Goal: Information Seeking & Learning: Check status

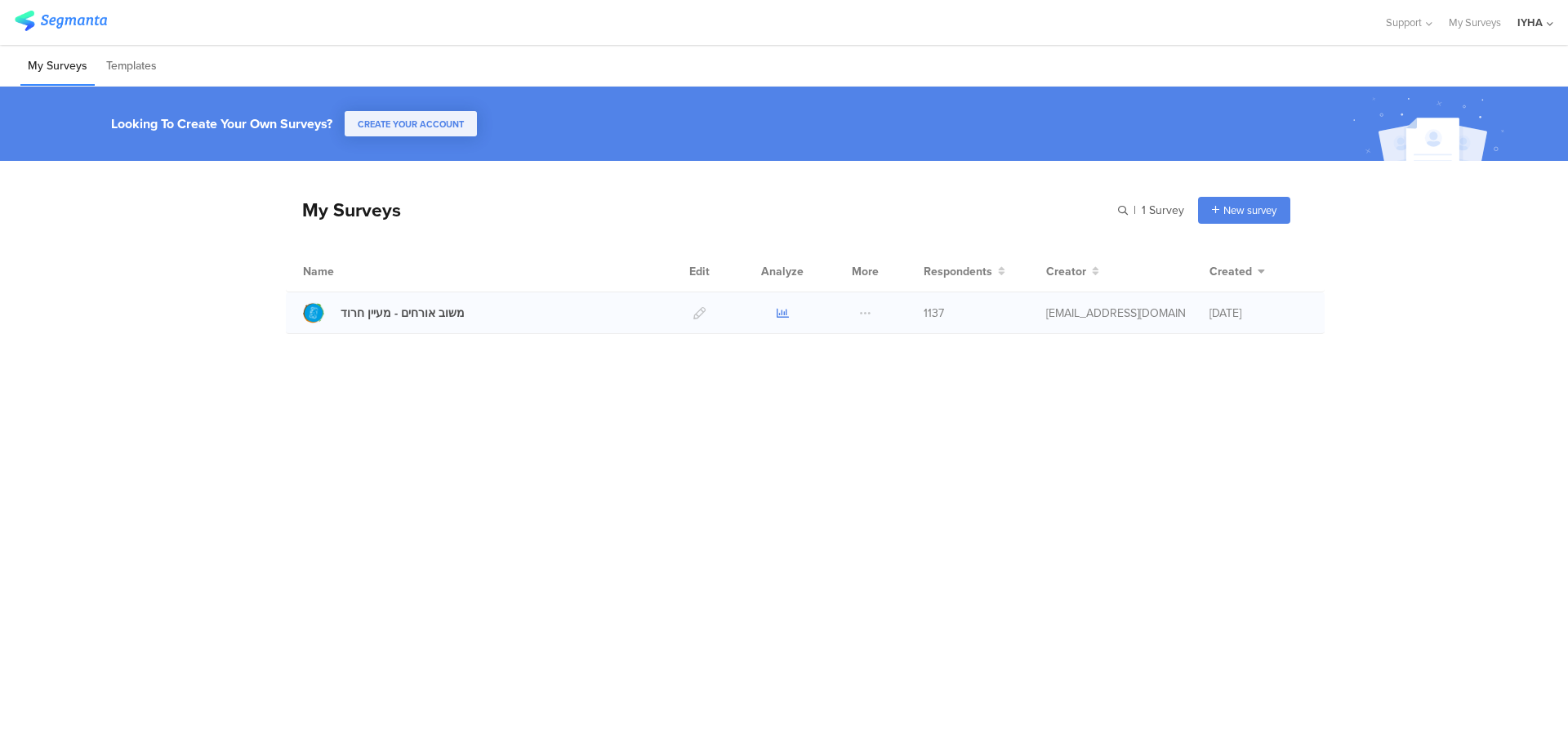
click at [786, 312] on icon at bounding box center [783, 313] width 12 height 12
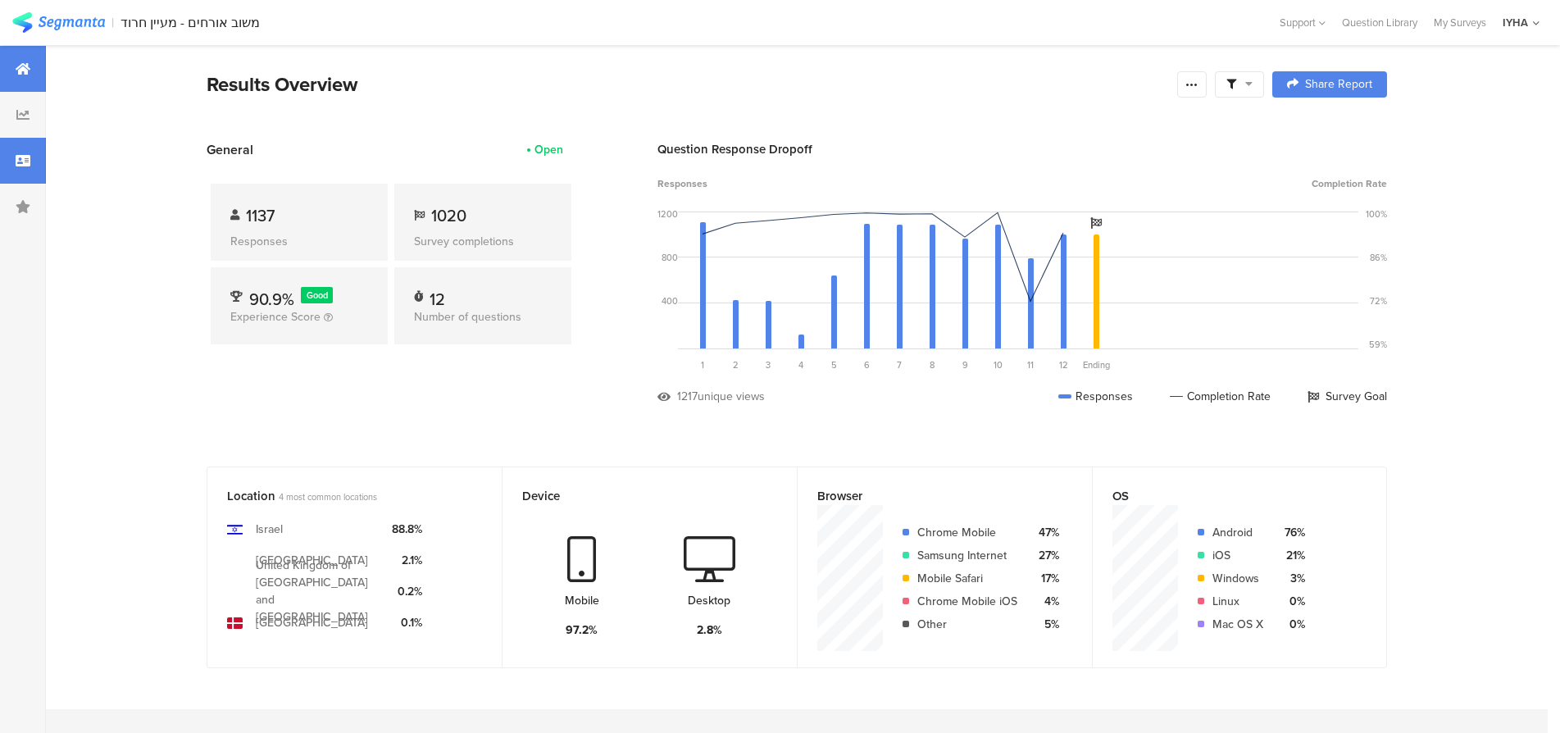
click at [21, 164] on icon at bounding box center [23, 160] width 15 height 13
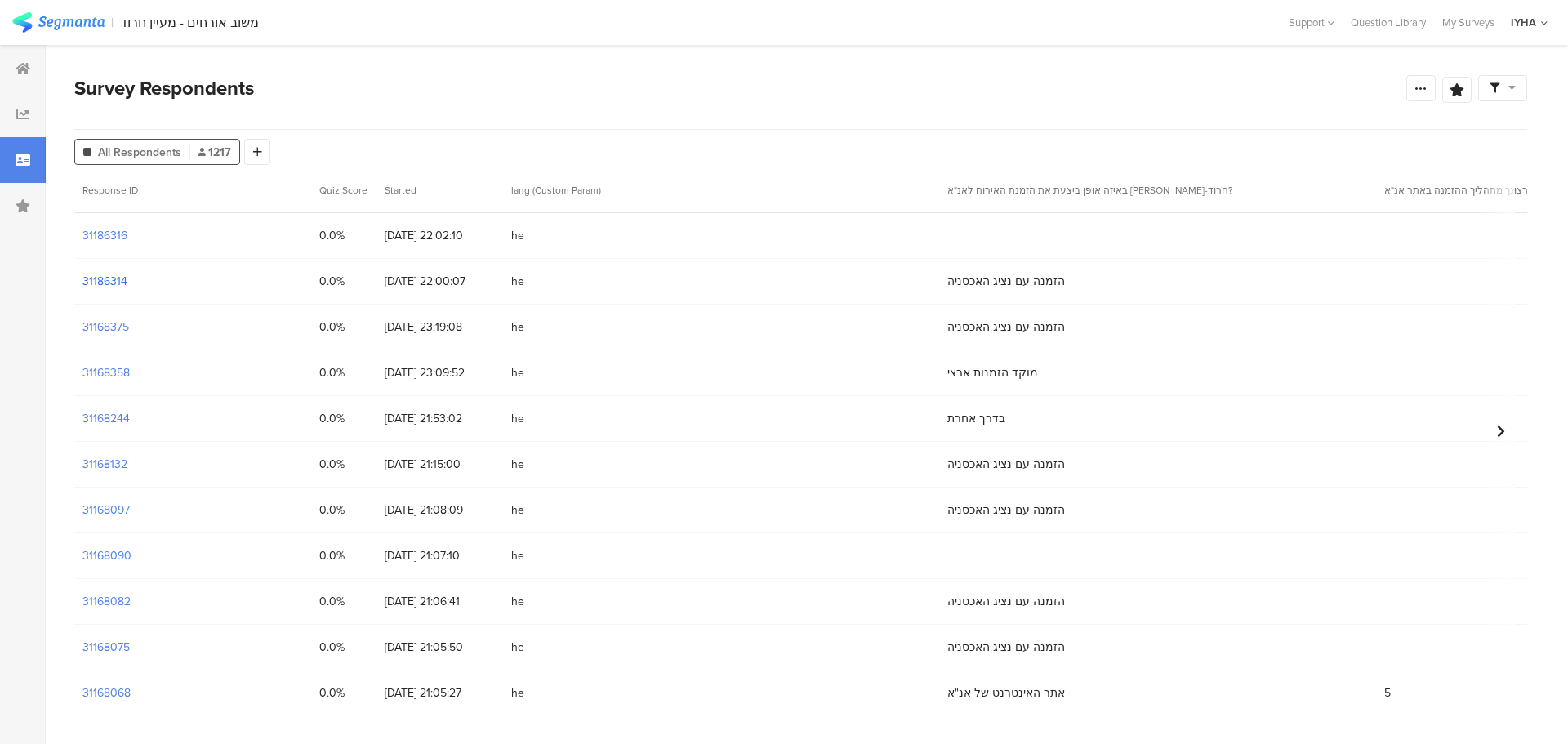
click at [116, 278] on section "31186314" at bounding box center [105, 281] width 45 height 17
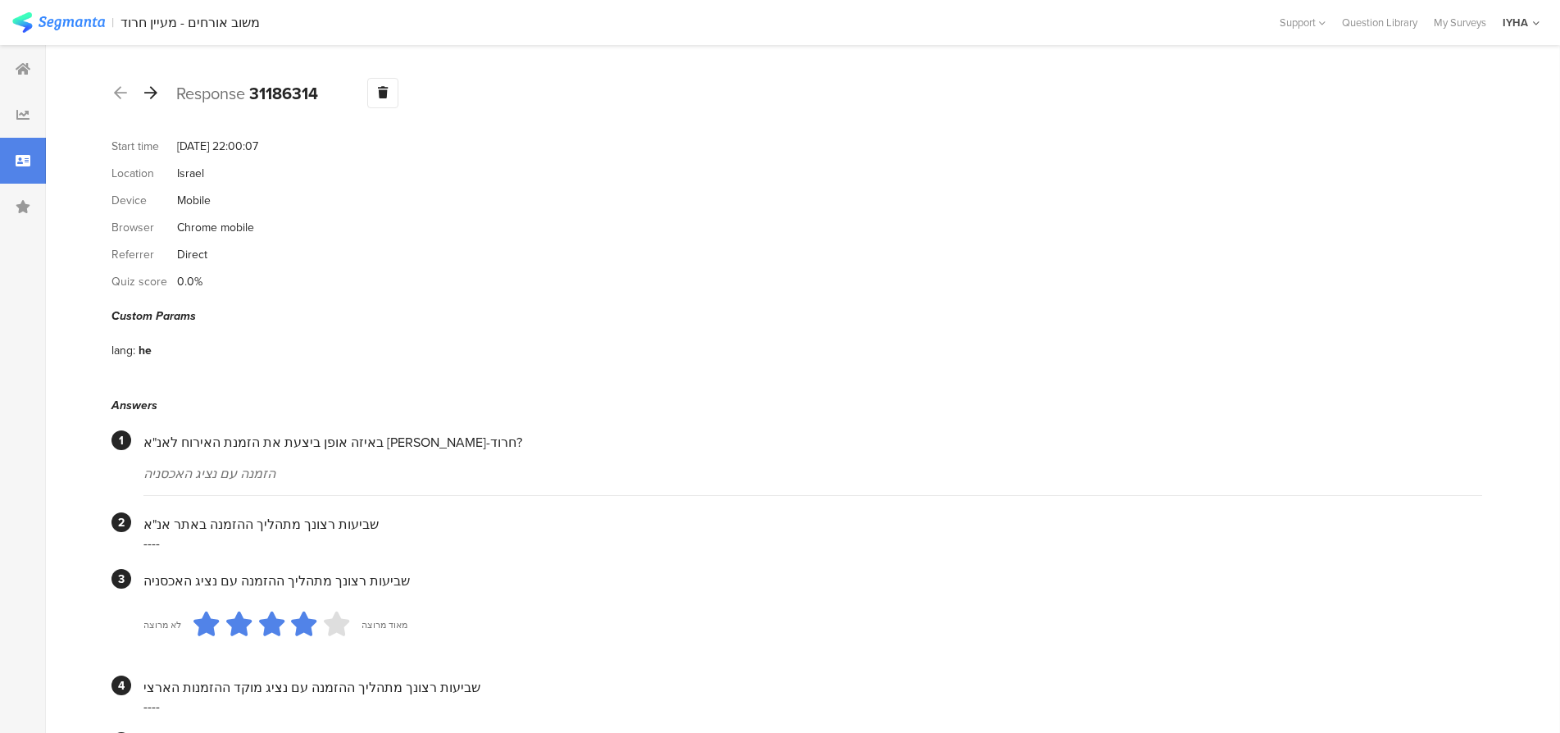
click at [151, 92] on icon at bounding box center [150, 92] width 13 height 15
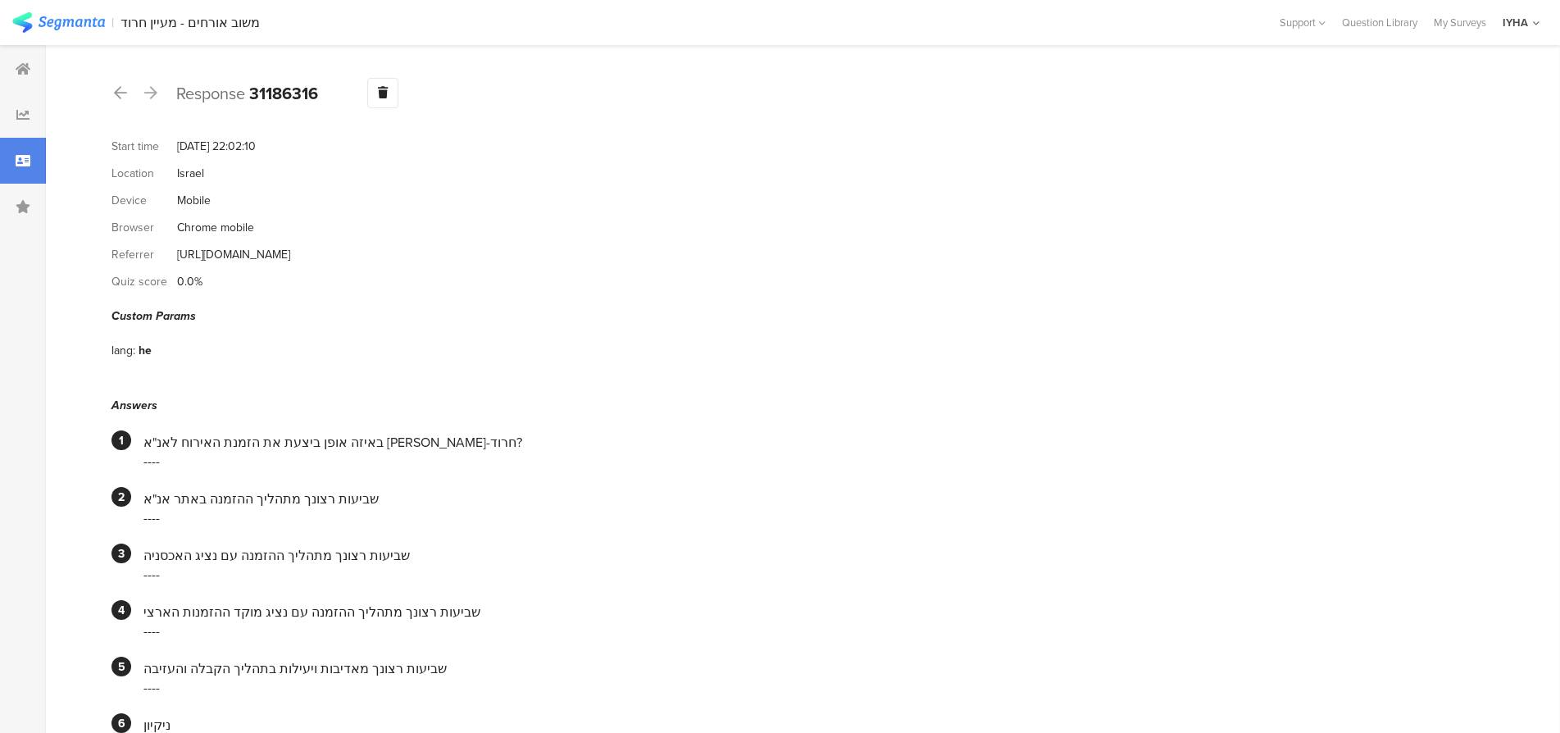
click at [151, 92] on icon at bounding box center [150, 92] width 13 height 15
